Goal: Task Accomplishment & Management: Complete application form

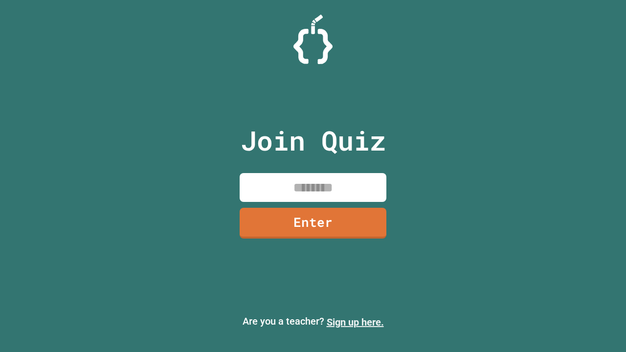
click at [355, 322] on link "Sign up here." at bounding box center [355, 322] width 57 height 12
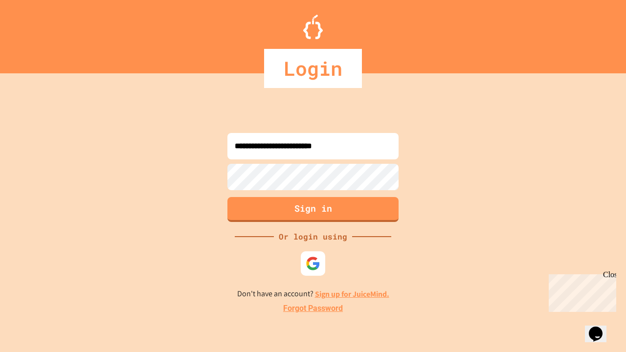
type input "**********"
